Goal: Task Accomplishment & Management: Use online tool/utility

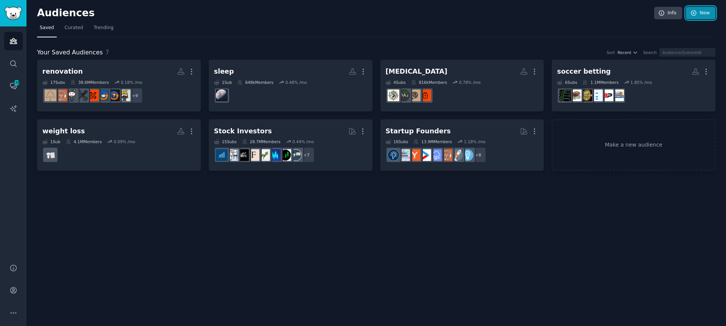
click at [702, 10] on link "New" at bounding box center [700, 13] width 29 height 13
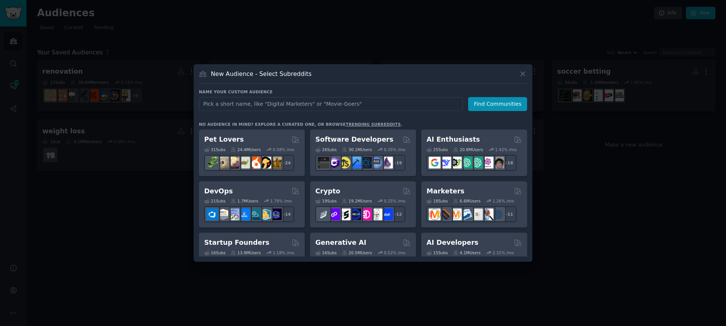
click at [265, 101] on input "text" at bounding box center [331, 104] width 264 height 14
type input "SEO"
click button "Find Communities" at bounding box center [497, 104] width 59 height 14
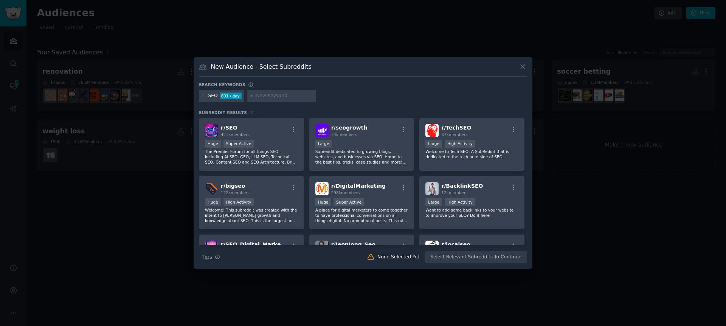
click at [262, 129] on div "r/ SEO 421k members" at bounding box center [251, 130] width 93 height 13
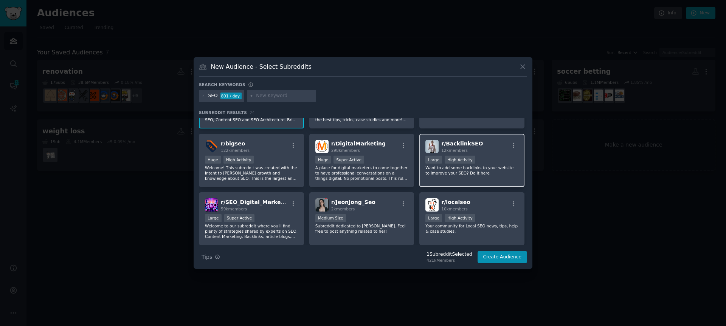
scroll to position [46, 0]
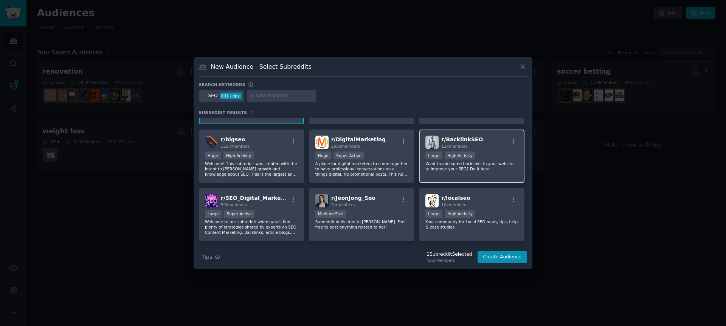
click at [479, 148] on div "r/ BacklinkSEO 12k members" at bounding box center [471, 142] width 93 height 13
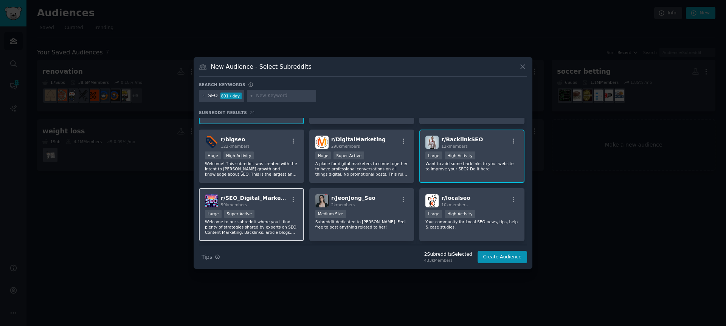
drag, startPoint x: 280, startPoint y: 231, endPoint x: 288, endPoint y: 229, distance: 7.8
click at [281, 231] on p "Welcome to our subreddit where you'll find plenty of strategies shared by exper…" at bounding box center [251, 227] width 93 height 16
click at [486, 254] on button "Create Audience" at bounding box center [502, 257] width 50 height 13
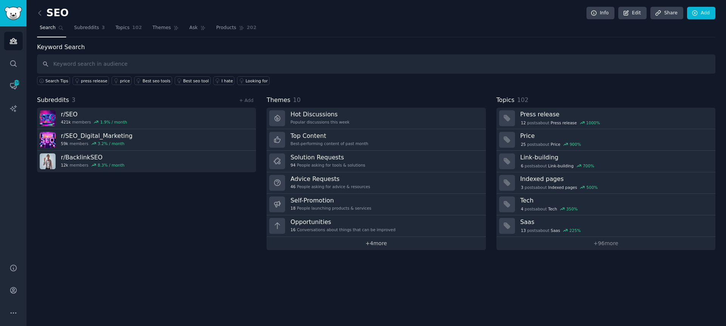
click at [354, 245] on link "+ 4 more" at bounding box center [375, 243] width 219 height 13
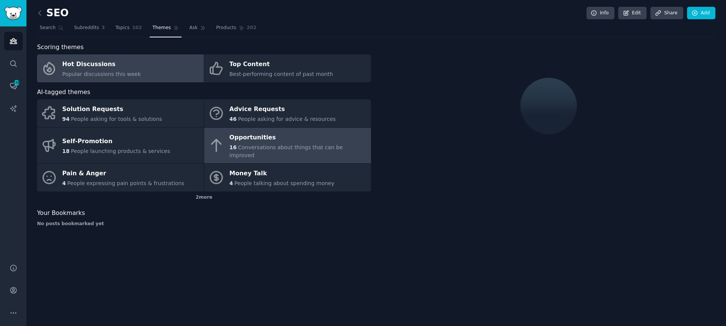
click at [260, 146] on span "Conversations about things that can be improved" at bounding box center [285, 151] width 113 height 14
